Goal: Register for event/course

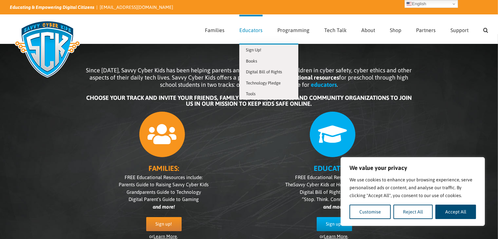
click at [250, 31] on span "Educators" at bounding box center [250, 30] width 23 height 5
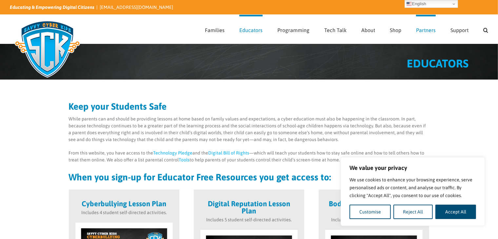
click at [426, 29] on span "Partners" at bounding box center [426, 30] width 20 height 5
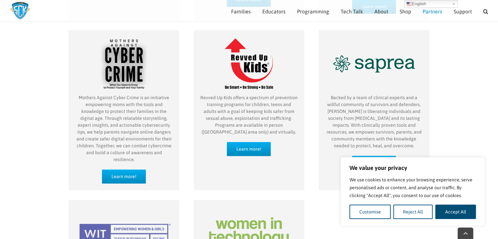
scroll to position [403, 0]
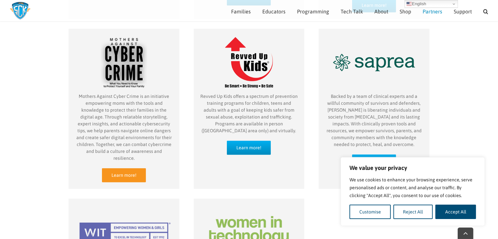
click at [136, 169] on link "Learn more!" at bounding box center [124, 176] width 44 height 14
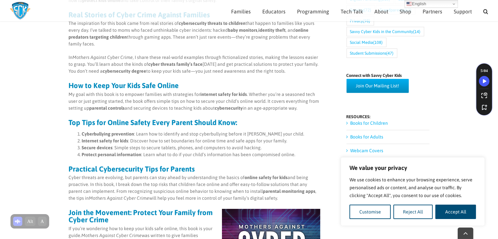
scroll to position [327, 0]
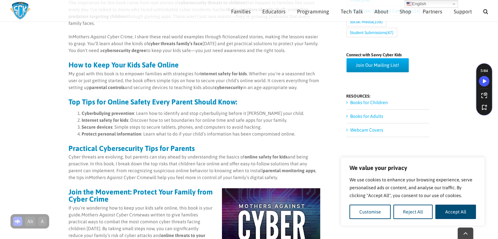
click at [385, 100] on link "Books for Children" at bounding box center [370, 102] width 38 height 5
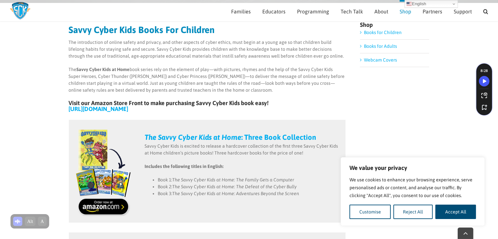
scroll to position [81, 0]
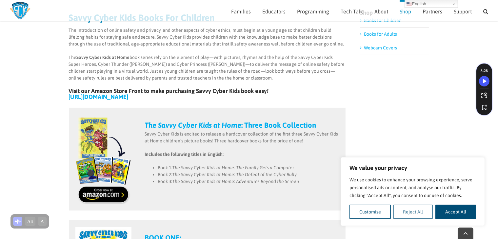
click at [413, 213] on button "Reject All" at bounding box center [413, 212] width 40 height 14
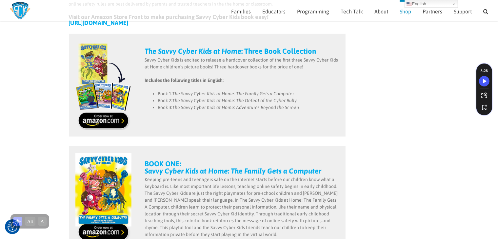
scroll to position [0, 0]
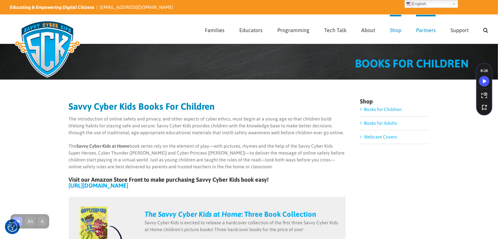
click at [434, 28] on span "Partners" at bounding box center [426, 30] width 20 height 5
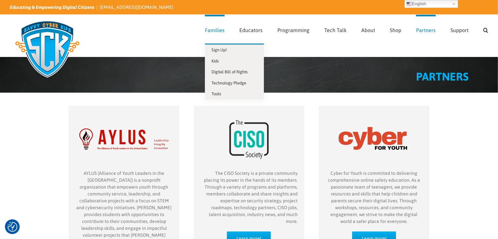
click at [218, 33] on link "Families" at bounding box center [215, 29] width 20 height 29
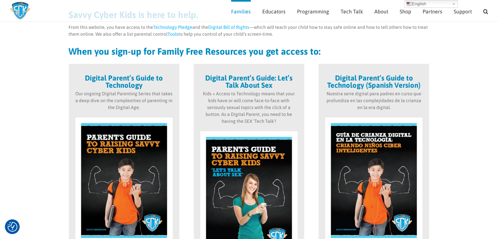
scroll to position [144, 0]
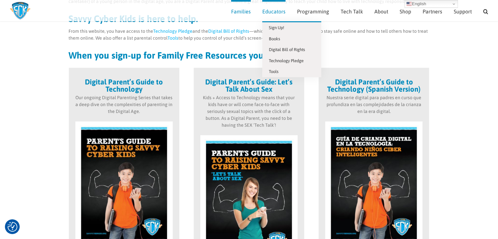
click at [283, 16] on link "Educators" at bounding box center [273, 10] width 23 height 21
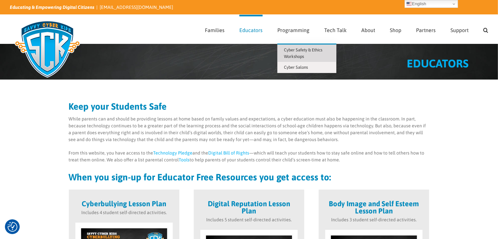
click at [294, 53] on link "Cyber Safety & Ethics Workshops" at bounding box center [306, 53] width 59 height 17
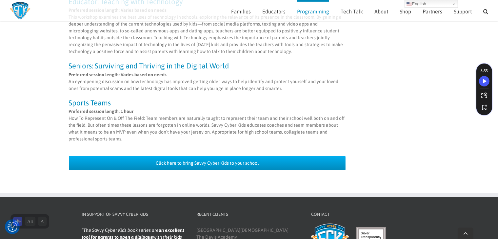
scroll to position [622, 0]
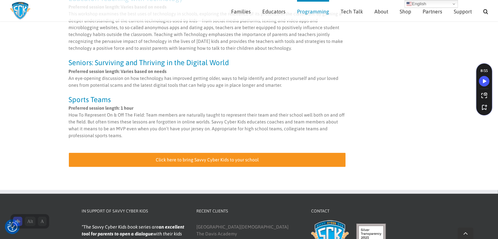
click at [226, 153] on link "Click here to bring Savvy Cyber Kids to your school" at bounding box center [207, 160] width 277 height 14
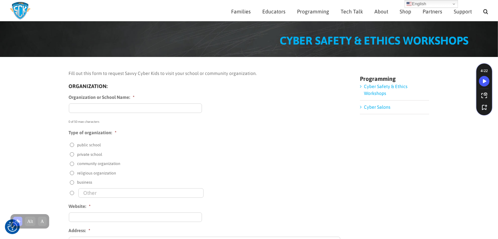
scroll to position [12, 0]
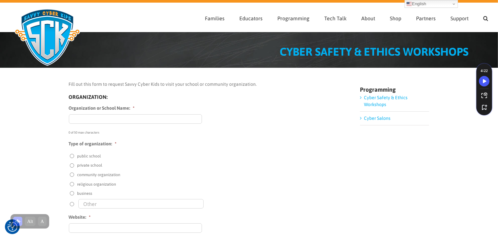
click at [120, 120] on input "Organization or School Name: *" at bounding box center [135, 119] width 133 height 10
type input "[GEOGRAPHIC_DATA]"
click at [72, 155] on input "public school" at bounding box center [72, 156] width 4 height 4
radio input "true"
click at [71, 175] on input "community organization" at bounding box center [72, 175] width 4 height 4
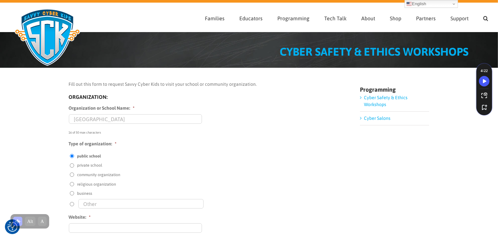
radio input "true"
click at [72, 156] on input "public school" at bounding box center [72, 156] width 4 height 4
radio input "true"
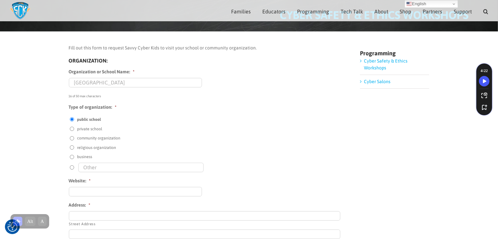
scroll to position [0, 0]
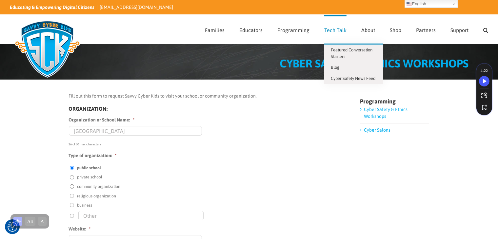
click at [331, 31] on span "Tech Talk" at bounding box center [335, 30] width 22 height 5
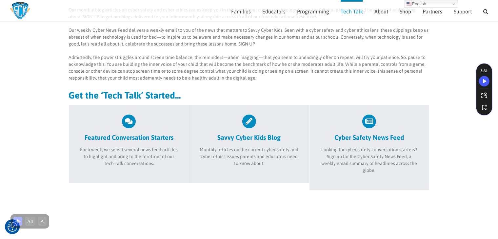
scroll to position [189, 0]
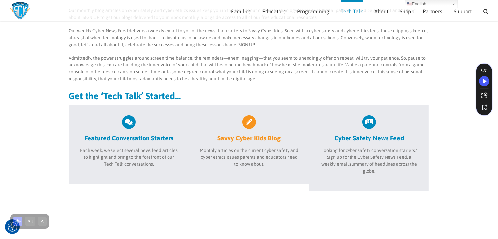
click at [251, 123] on link "Savvy Cyber Kids Blog" at bounding box center [249, 128] width 100 height 27
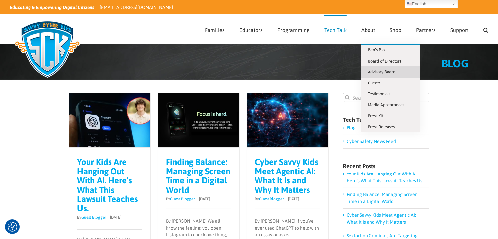
click at [382, 70] on span "Advisory Board" at bounding box center [382, 72] width 28 height 5
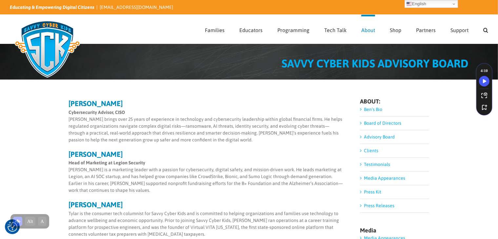
click at [371, 110] on link "Ben’s Bio" at bounding box center [373, 109] width 18 height 5
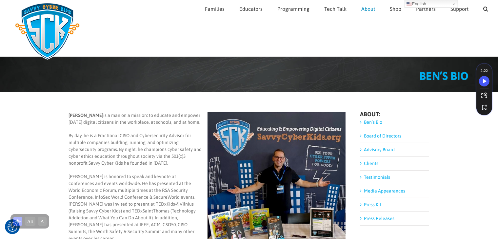
scroll to position [12, 0]
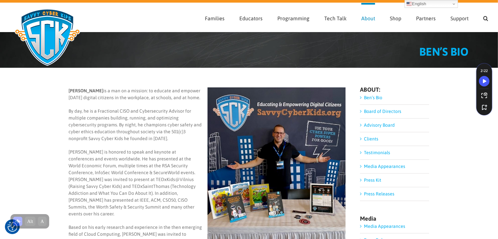
click at [385, 110] on link "Board of Directors" at bounding box center [382, 111] width 37 height 5
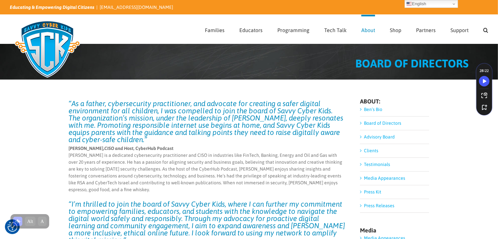
click at [381, 138] on link "Advisory Board" at bounding box center [379, 136] width 31 height 5
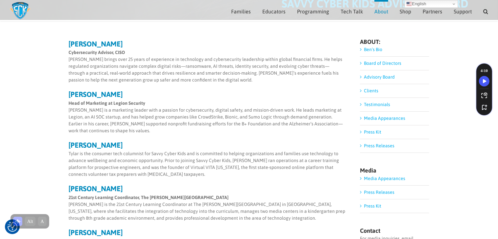
scroll to position [53, 0]
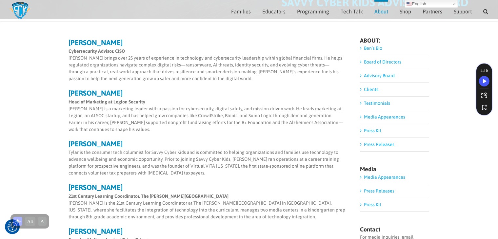
click at [374, 92] on link "Clients" at bounding box center [371, 89] width 14 height 5
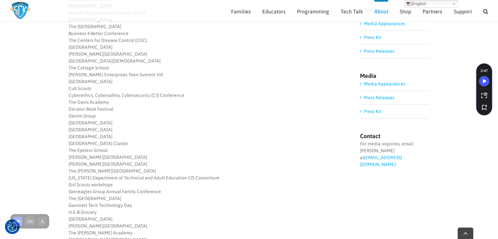
scroll to position [151, 0]
